Goal: Entertainment & Leisure: Consume media (video, audio)

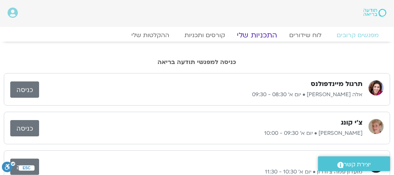
click at [261, 34] on link "התכניות שלי" at bounding box center [257, 35] width 59 height 9
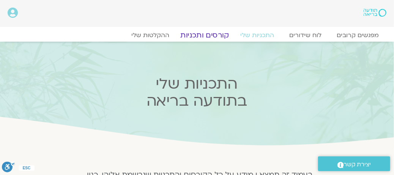
click at [202, 39] on link "קורסים ותכניות" at bounding box center [204, 35] width 67 height 9
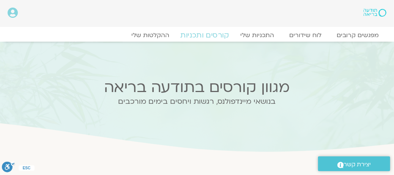
click at [197, 33] on link "קורסים ותכניות" at bounding box center [204, 35] width 67 height 9
click at [261, 37] on link "התכניות שלי" at bounding box center [257, 35] width 59 height 9
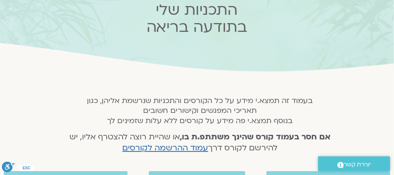
scroll to position [114, 0]
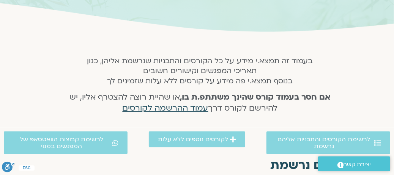
click at [150, 108] on span "עמוד ההרשמה לקורסים" at bounding box center [166, 108] width 86 height 11
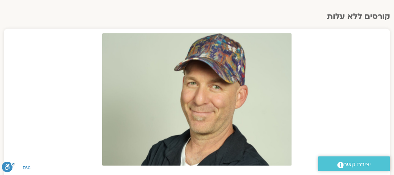
scroll to position [114, 0]
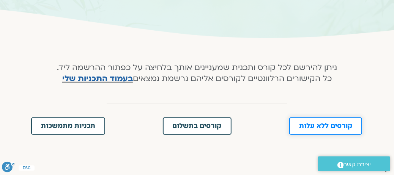
click at [324, 130] on span "קורסים ללא עלות" at bounding box center [325, 126] width 53 height 7
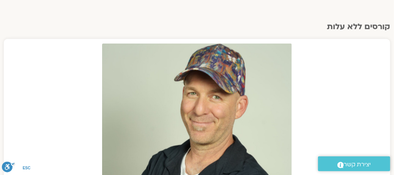
scroll to position [121, 0]
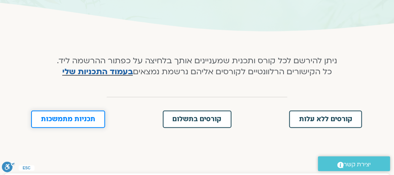
click at [58, 123] on span "תכניות מתמשכות" at bounding box center [68, 119] width 54 height 7
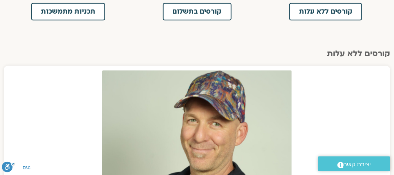
scroll to position [88, 0]
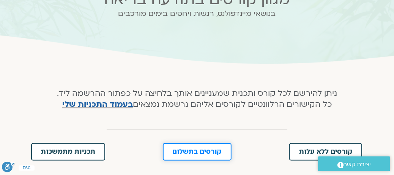
click at [196, 161] on link "קורסים בתשלום" at bounding box center [197, 152] width 69 height 17
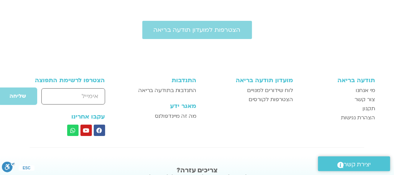
scroll to position [1104, 0]
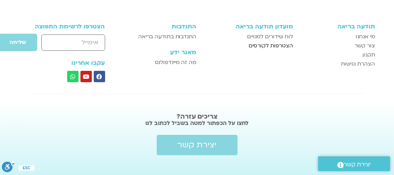
click at [257, 41] on span "הצטרפות לקורסים" at bounding box center [271, 45] width 44 height 9
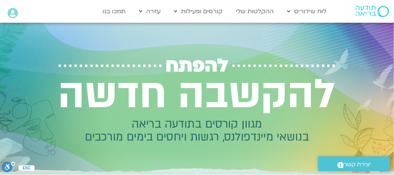
click at [192, 122] on h2 "מגוון קורסים בתודעה בריאה בנושאי מיינדפולנס, רגשות ויחסים בימים מורכבים" at bounding box center [197, 131] width 298 height 26
click at [180, 137] on h2 "מגוון קורסים בתודעה בריאה בנושאי מיינדפולנס, רגשות ויחסים בימים מורכבים" at bounding box center [197, 131] width 298 height 26
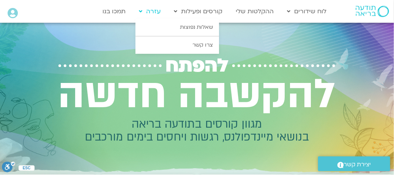
click at [145, 12] on link "עזרה" at bounding box center [150, 11] width 29 height 14
click at [166, 24] on link "שאלות נפוצות" at bounding box center [178, 27] width 84 height 17
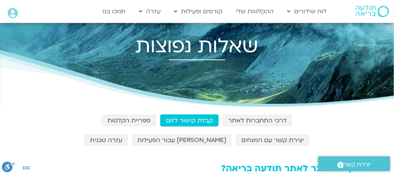
click at [369, 12] on img at bounding box center [372, 11] width 33 height 11
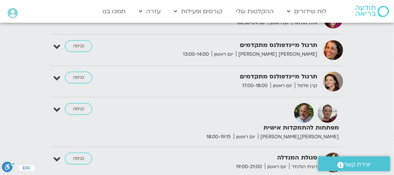
scroll to position [797, 0]
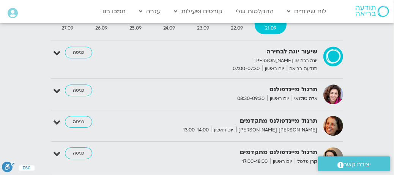
click at [331, 92] on img at bounding box center [334, 95] width 20 height 20
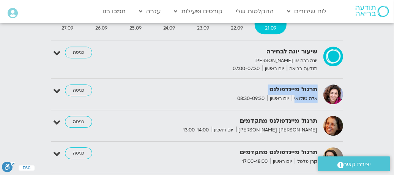
drag, startPoint x: 294, startPoint y: 94, endPoint x: 320, endPoint y: 95, distance: 25.9
click at [320, 95] on div "תרגול מיינדפולנס אלה [PERSON_NAME] יום ראשון 08:30-09:30" at bounding box center [238, 94] width 167 height 18
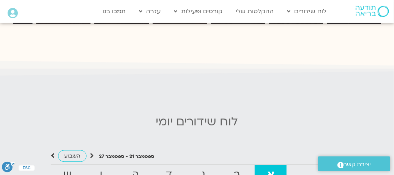
scroll to position [418, 0]
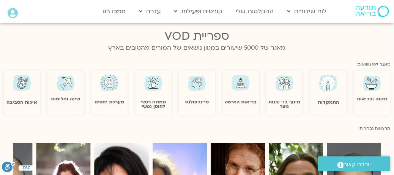
click at [193, 95] on div "מיינדפולנס" at bounding box center [197, 89] width 36 height 32
click at [194, 85] on img at bounding box center [196, 83] width 21 height 21
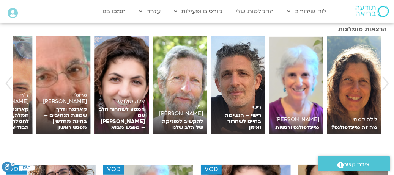
scroll to position [152, 0]
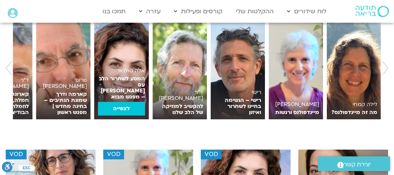
click at [122, 107] on link "לצפייה" at bounding box center [121, 109] width 47 height 14
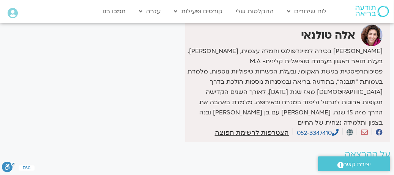
scroll to position [212, 0]
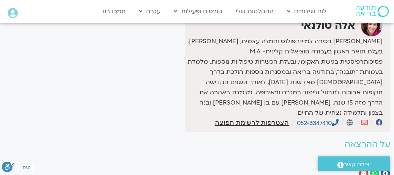
click at [363, 119] on icon at bounding box center [364, 122] width 7 height 7
click at [381, 119] on icon at bounding box center [379, 122] width 7 height 7
click at [348, 119] on icon at bounding box center [350, 122] width 6 height 7
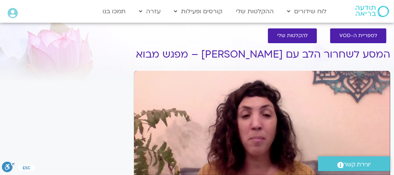
scroll to position [0, 0]
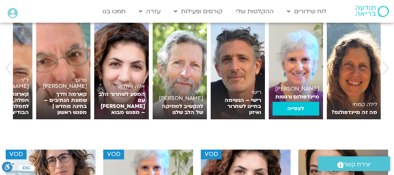
click at [295, 107] on link "לצפייה" at bounding box center [296, 109] width 47 height 14
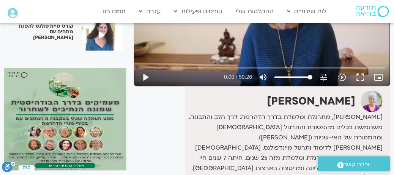
scroll to position [174, 0]
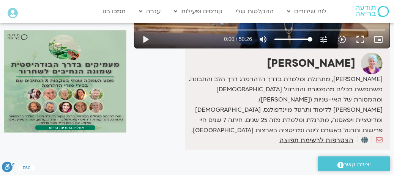
click at [379, 139] on icon at bounding box center [379, 140] width 7 height 7
click at [366, 141] on icon at bounding box center [364, 140] width 6 height 7
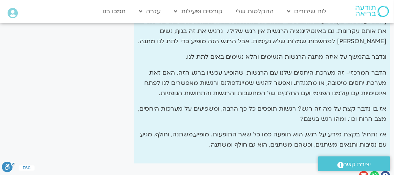
scroll to position [630, 0]
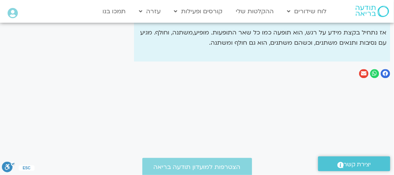
click at [387, 76] on icon "שיתוף ב facebook" at bounding box center [385, 73] width 5 height 5
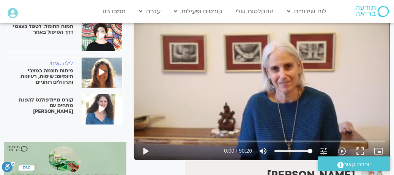
scroll to position [0, 0]
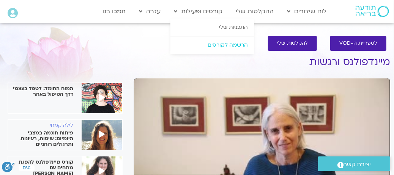
click at [196, 46] on link "הרשמה לקורסים" at bounding box center [212, 44] width 84 height 17
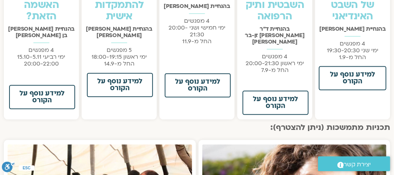
scroll to position [615, 0]
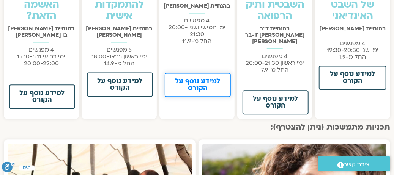
click at [194, 92] on span "למידע נוסף על הקורס" at bounding box center [198, 85] width 46 height 14
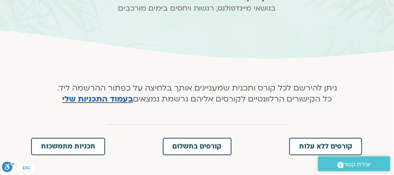
scroll to position [0, 0]
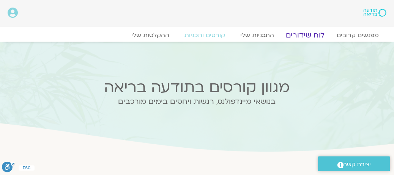
click at [306, 36] on link "לוח שידורים" at bounding box center [305, 35] width 57 height 9
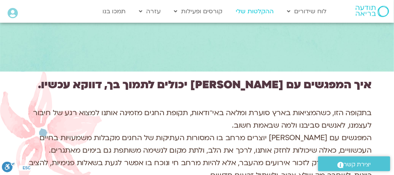
scroll to position [1215, 0]
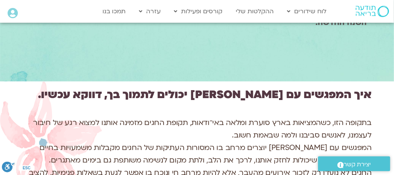
drag, startPoint x: 369, startPoint y: 73, endPoint x: 374, endPoint y: 80, distance: 8.7
click at [376, 83] on div "איך המפגשים עם [PERSON_NAME] יכולים לתמוך בך, דווקא עכשיו. בתקופה הזו, כשהמציאו…" at bounding box center [197, 174] width 394 height 184
drag, startPoint x: 373, startPoint y: 78, endPoint x: 376, endPoint y: 87, distance: 9.6
click at [374, 103] on div "איך המפגשים עם [PERSON_NAME] יכולים לתמוך בך, דווקא עכשיו. בתקופה הזו, כשהמציאו…" at bounding box center [197, 174] width 394 height 184
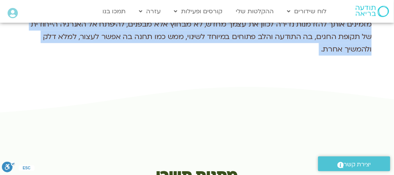
scroll to position [1405, 0]
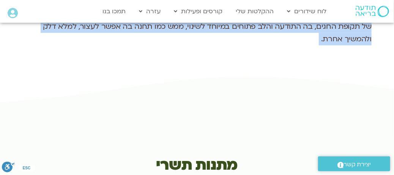
drag, startPoint x: 370, startPoint y: 81, endPoint x: 308, endPoint y: 104, distance: 66.1
copy div "בתקופה הזו, כשהמציאות בארץ סוערת ומלאה באי־ודאות, תקופת החגים מזמינה אותנו למצו…"
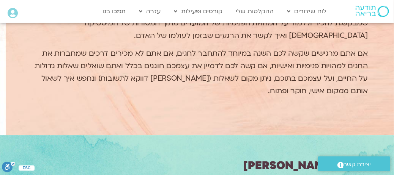
scroll to position [835, 0]
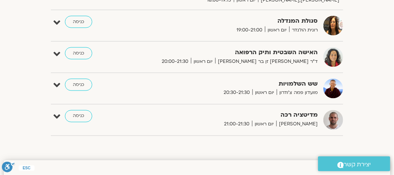
scroll to position [456, 0]
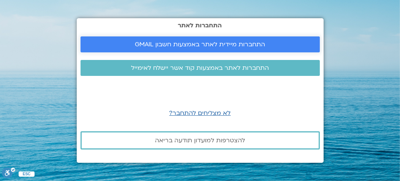
click at [153, 46] on span "התחברות מיידית לאתר באמצעות חשבון GMAIL" at bounding box center [200, 44] width 130 height 7
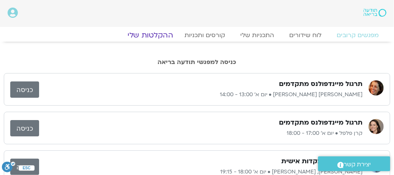
click at [152, 34] on link "ההקלטות שלי" at bounding box center [150, 35] width 64 height 9
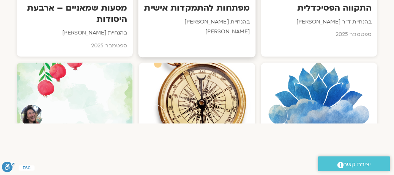
scroll to position [570, 0]
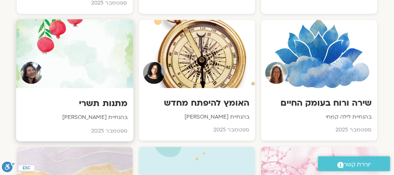
click at [92, 98] on h3 "מתנות תשרי" at bounding box center [75, 104] width 106 height 12
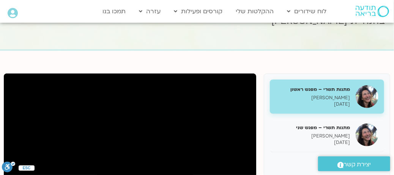
scroll to position [76, 0]
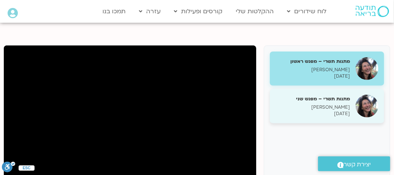
click at [349, 112] on p "[DATE]" at bounding box center [313, 114] width 74 height 6
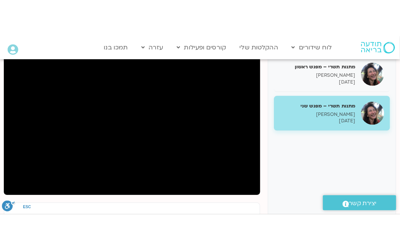
scroll to position [152, 0]
